Goal: Task Accomplishment & Management: Use online tool/utility

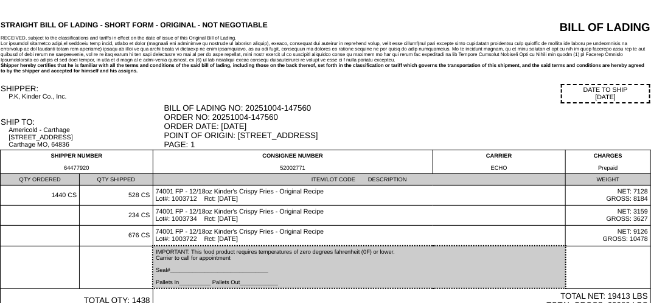
scroll to position [71, 0]
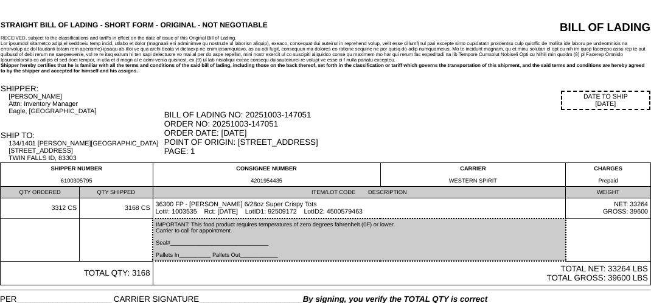
scroll to position [43, 0]
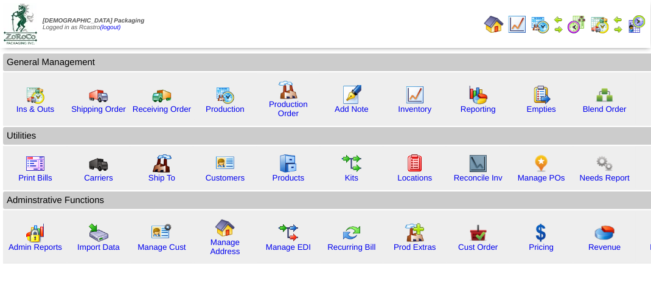
click at [622, 24] on img at bounding box center [619, 29] width 10 height 10
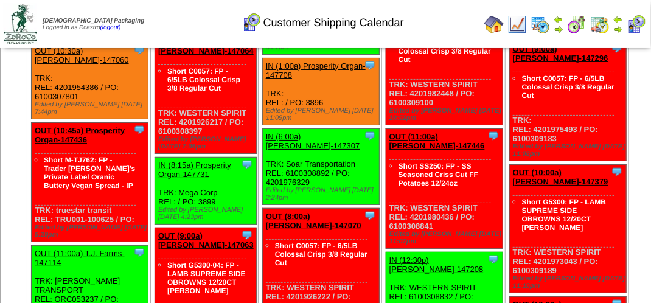
scroll to position [3290, 0]
drag, startPoint x: 141, startPoint y: 135, endPoint x: 112, endPoint y: 130, distance: 29.0
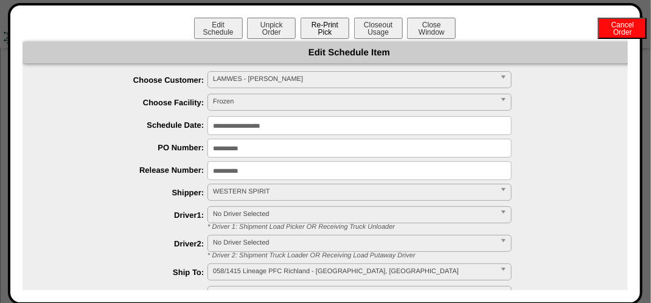
click at [331, 35] on button "Re-Print Pick" at bounding box center [325, 28] width 49 height 21
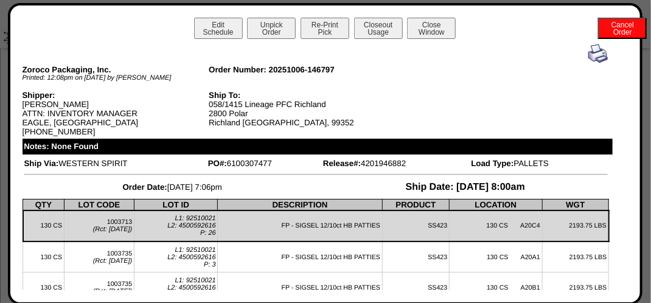
scroll to position [2978, 0]
click at [589, 60] on img at bounding box center [598, 53] width 19 height 19
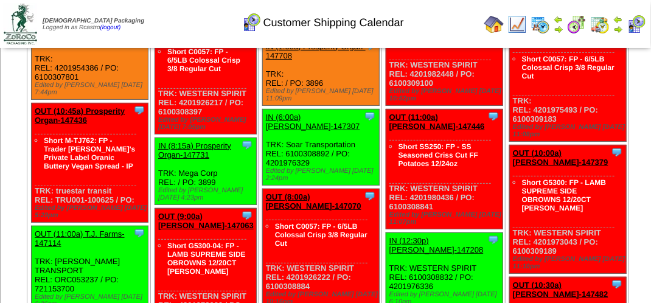
scroll to position [3313, 0]
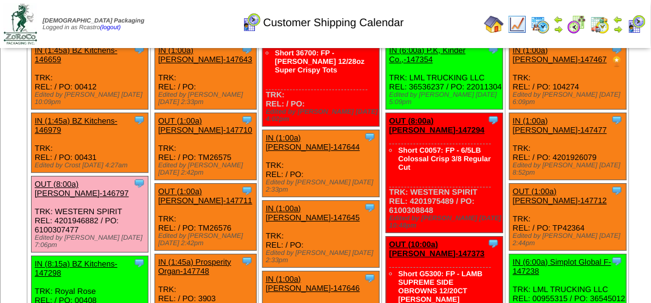
scroll to position [2926, 0]
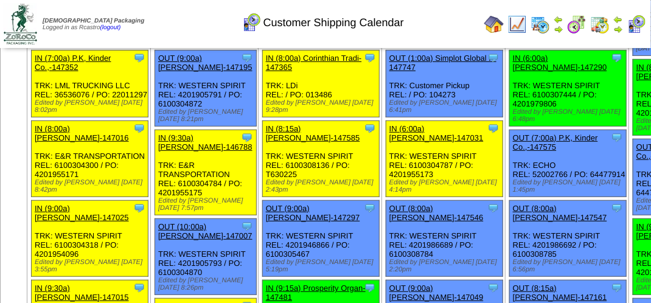
scroll to position [0, 0]
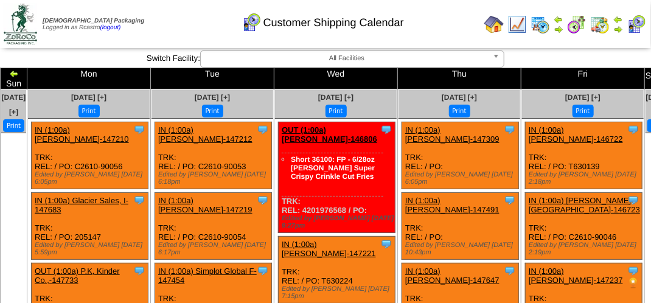
click at [100, 105] on button "Print" at bounding box center [89, 111] width 21 height 13
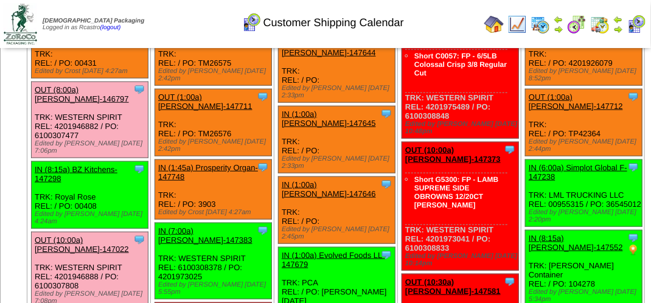
scroll to position [365, 0]
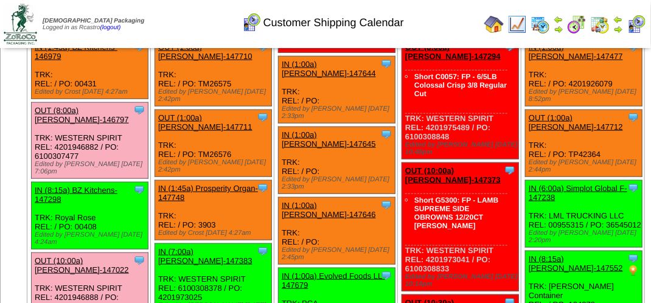
click at [124, 123] on link "OUT (8:00a) [PERSON_NAME]-146797" at bounding box center [82, 115] width 94 height 18
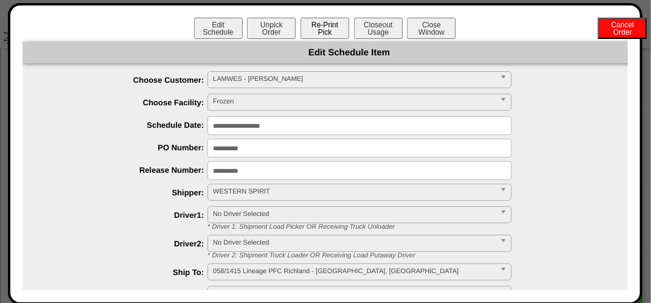
click at [324, 30] on button "Re-Print Pick" at bounding box center [325, 28] width 49 height 21
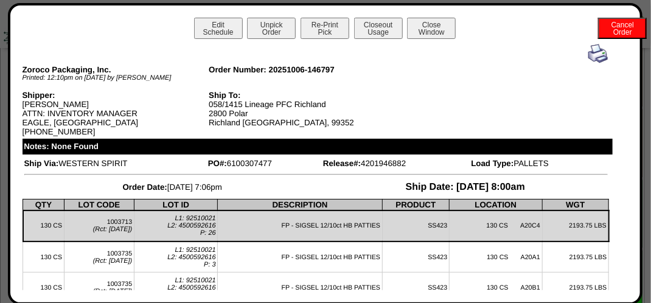
click at [589, 50] on img at bounding box center [598, 53] width 19 height 19
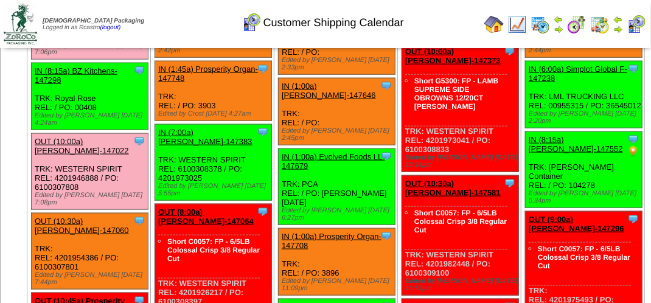
scroll to position [487, 0]
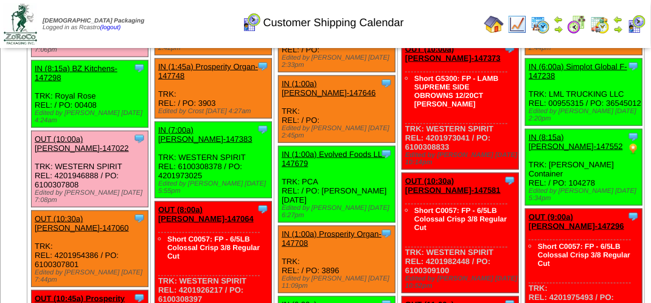
click at [129, 153] on link "OUT (10:00a) [PERSON_NAME]-147022" at bounding box center [82, 144] width 94 height 18
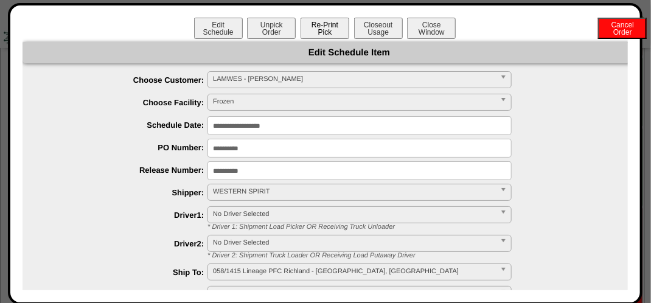
click at [320, 27] on button "Re-Print Pick" at bounding box center [325, 28] width 49 height 21
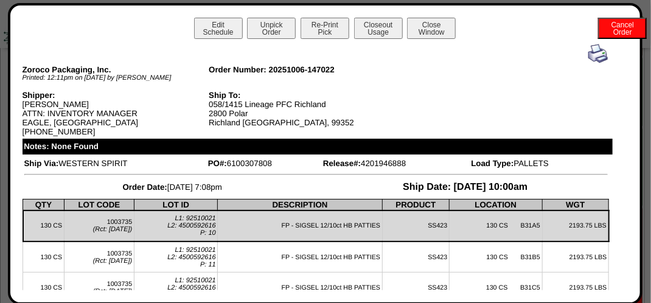
click at [589, 52] on img at bounding box center [598, 53] width 19 height 19
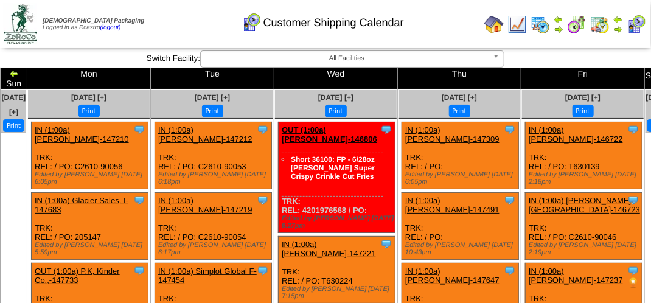
click at [617, 26] on img at bounding box center [619, 29] width 10 height 10
click at [19, 74] on img at bounding box center [14, 74] width 10 height 10
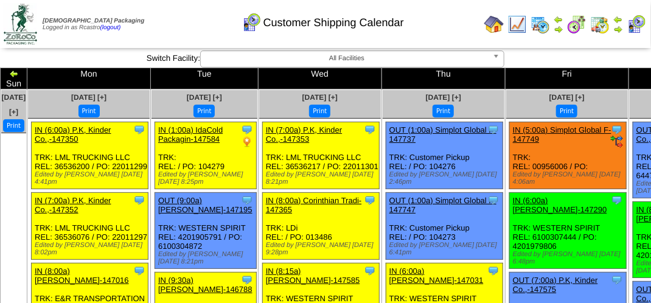
click at [618, 24] on img at bounding box center [619, 29] width 10 height 10
